Goal: Subscribe to service/newsletter

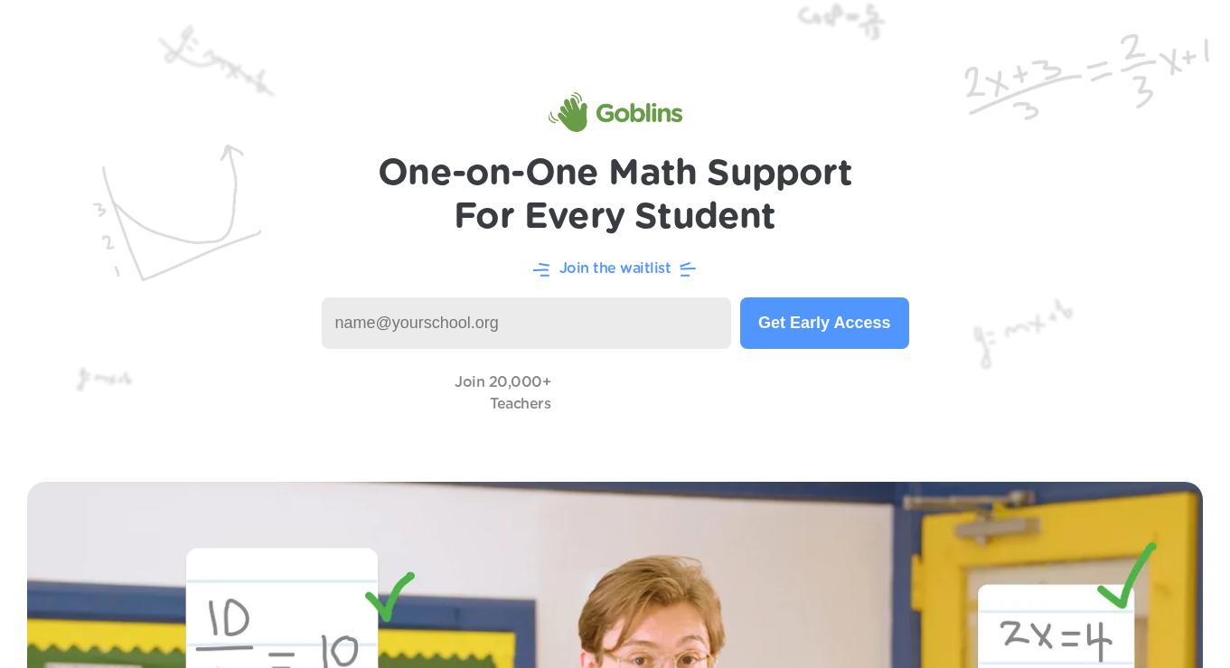
click at [551, 325] on input at bounding box center [527, 323] width 410 height 52
type input "jeannemo@cciu.org"
click at [776, 331] on button "Get Early Access" at bounding box center [824, 323] width 168 height 52
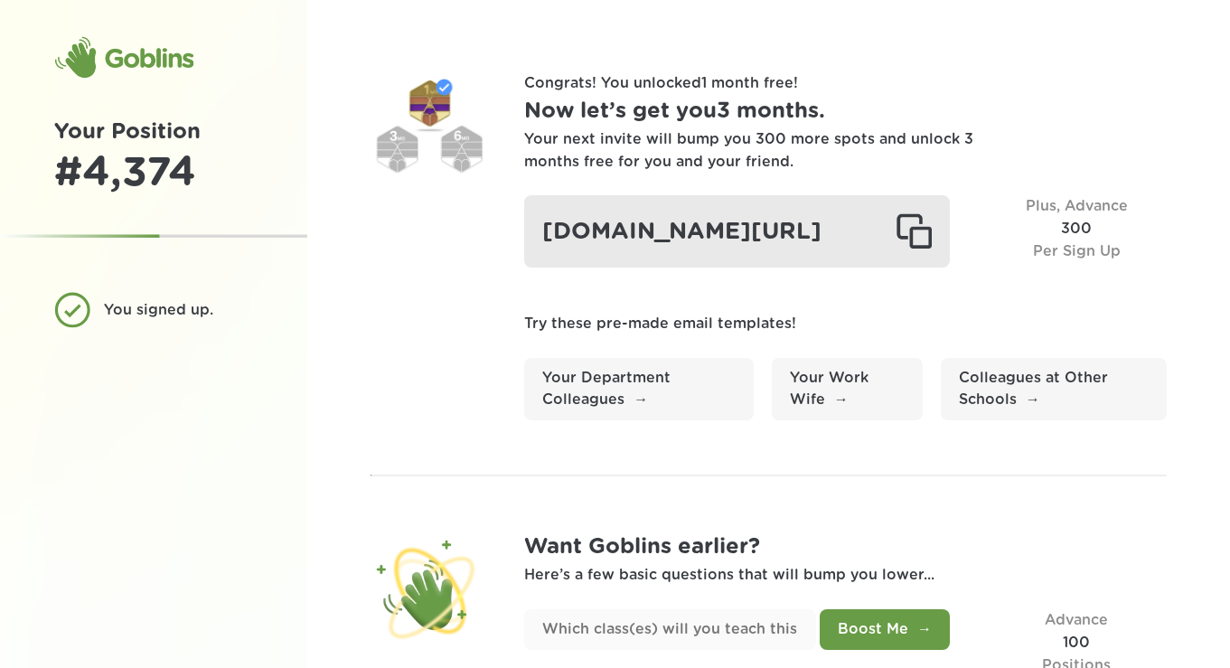
click at [919, 244] on div at bounding box center [914, 231] width 36 height 36
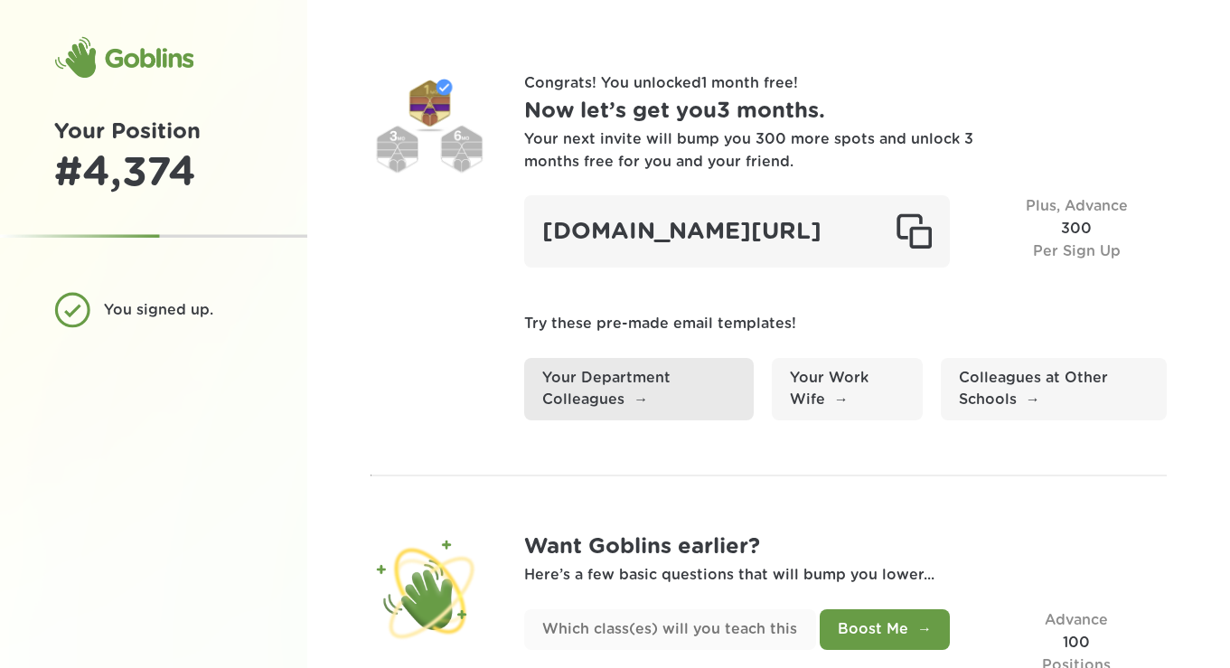
click at [596, 421] on link "Your Department Colleagues" at bounding box center [639, 389] width 230 height 63
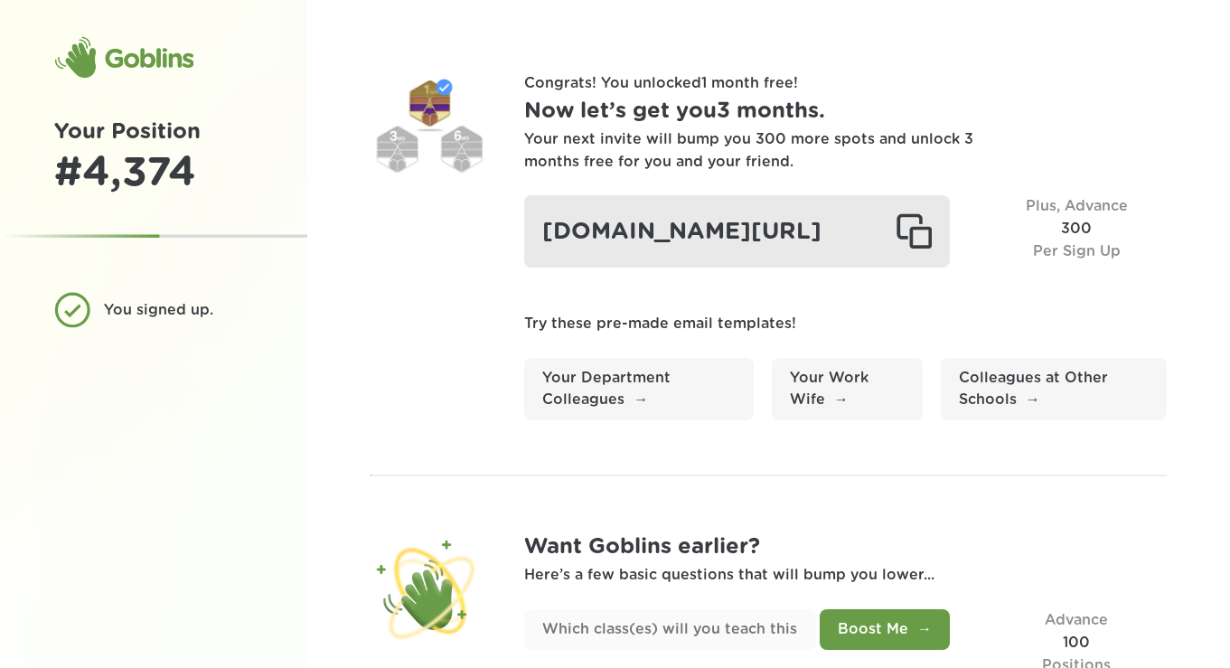
click at [915, 242] on div at bounding box center [914, 231] width 36 height 36
